Goal: Find specific page/section: Find specific page/section

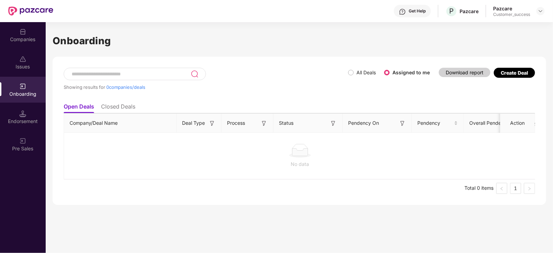
click at [420, 11] on div "Get Help" at bounding box center [416, 11] width 17 height 6
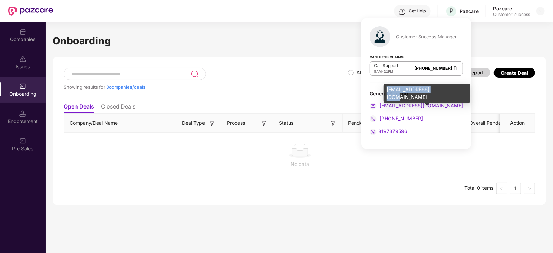
drag, startPoint x: 387, startPoint y: 91, endPoint x: 436, endPoint y: 90, distance: 49.1
click at [436, 90] on div "[EMAIL_ADDRESS][DOMAIN_NAME]" at bounding box center [427, 93] width 86 height 19
copy div "[EMAIL_ADDRESS][DOMAIN_NAME]"
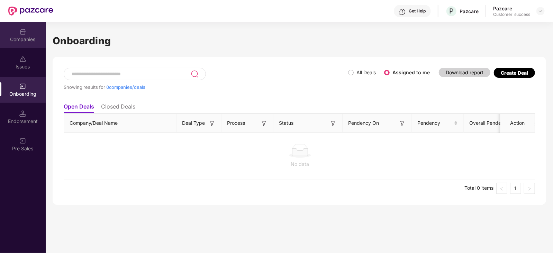
click at [15, 31] on div "Companies" at bounding box center [23, 35] width 46 height 26
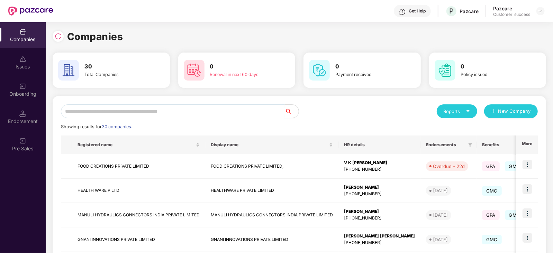
click at [104, 116] on input "text" at bounding box center [173, 111] width 224 height 14
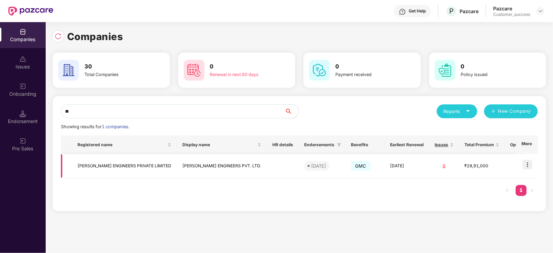
type input "**"
click at [526, 163] on img at bounding box center [527, 165] width 10 height 10
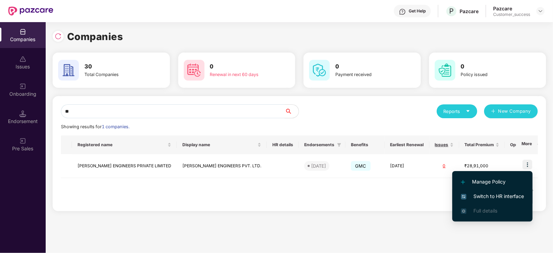
click at [499, 198] on span "Switch to HR interface" at bounding box center [492, 197] width 63 height 8
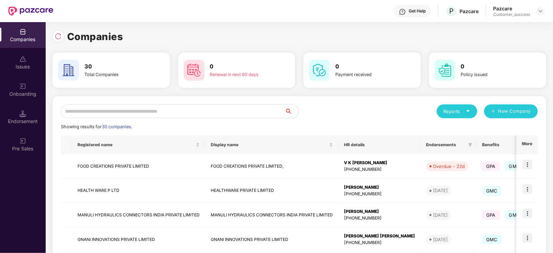
click at [133, 113] on input "text" at bounding box center [173, 111] width 224 height 14
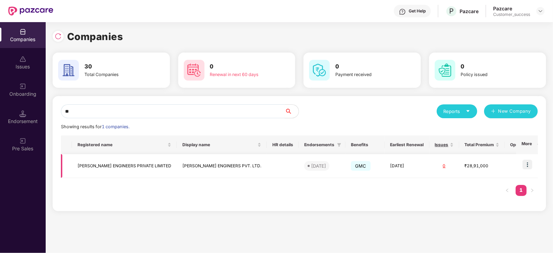
type input "**"
click at [527, 163] on img at bounding box center [527, 165] width 10 height 10
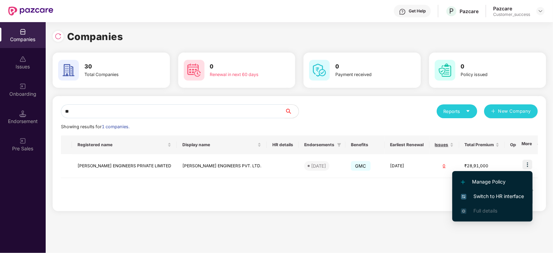
click at [514, 194] on span "Switch to HR interface" at bounding box center [492, 197] width 63 height 8
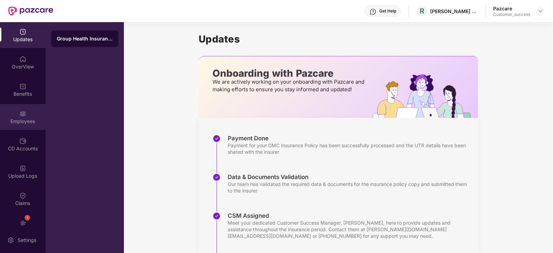
click at [20, 118] on div "Employees" at bounding box center [23, 121] width 46 height 7
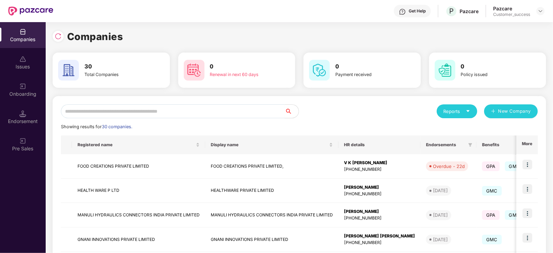
click at [95, 110] on input "text" at bounding box center [173, 111] width 224 height 14
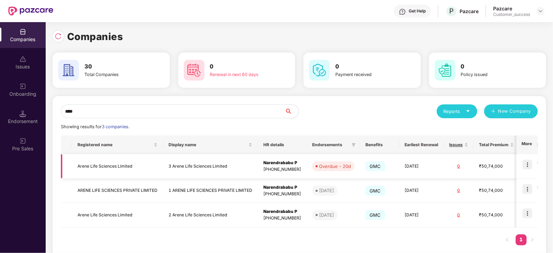
type input "****"
click at [277, 163] on div "Narendrababu P" at bounding box center [282, 163] width 38 height 7
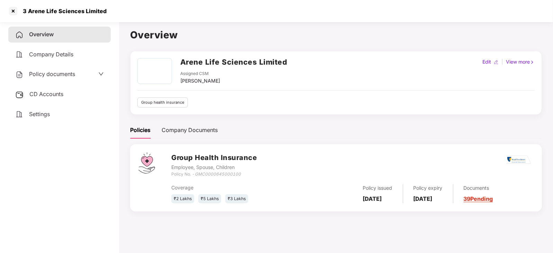
click at [493, 198] on link "39 Pending" at bounding box center [477, 198] width 29 height 7
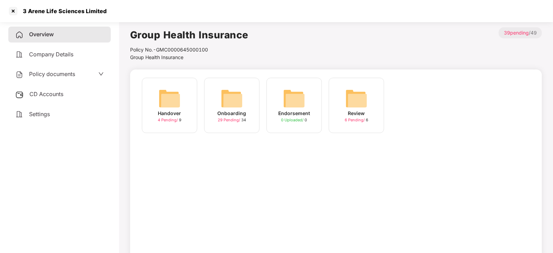
click at [235, 95] on img at bounding box center [232, 99] width 22 height 22
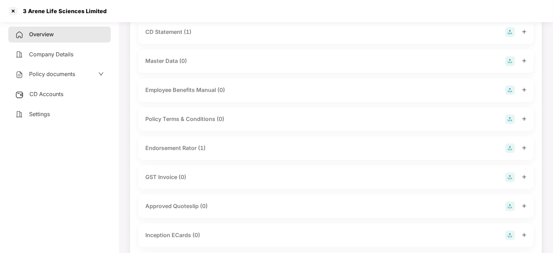
scroll to position [143, 0]
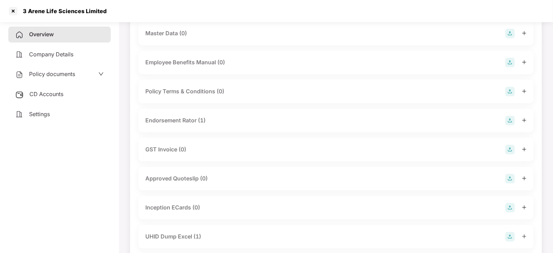
click at [171, 119] on div "Endorsement Rator (1)" at bounding box center [175, 120] width 60 height 9
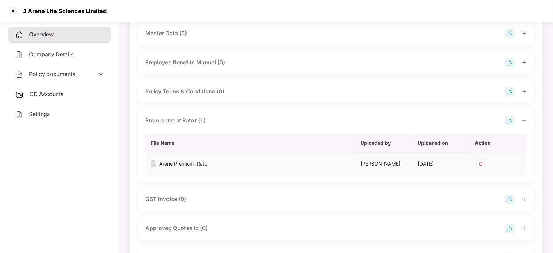
click at [170, 157] on td "Arene Premium-Rator" at bounding box center [250, 164] width 210 height 22
click at [167, 163] on div "Arene Premium-Rator" at bounding box center [184, 164] width 50 height 8
